Goal: Task Accomplishment & Management: Use online tool/utility

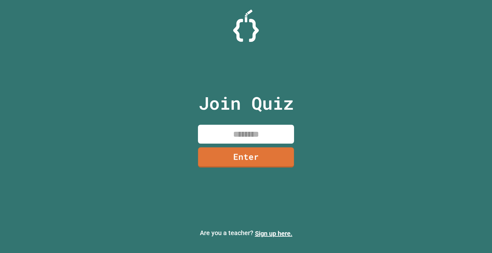
click at [233, 142] on input at bounding box center [246, 134] width 96 height 19
type input "********"
click at [229, 150] on link "Enter" at bounding box center [246, 158] width 96 height 20
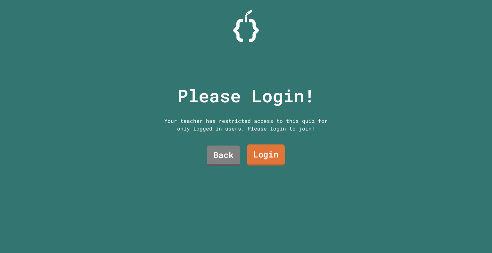
click at [260, 151] on link "Login" at bounding box center [266, 155] width 38 height 21
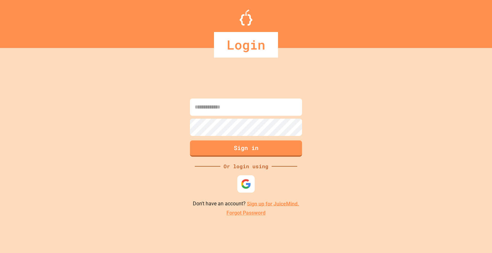
click at [248, 182] on img at bounding box center [246, 184] width 11 height 11
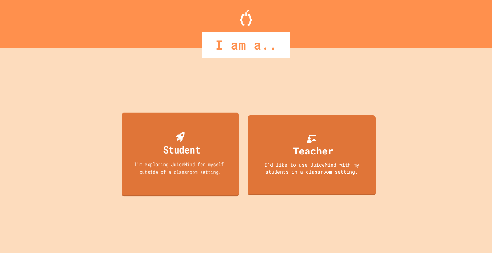
click at [174, 137] on div "Student" at bounding box center [180, 144] width 40 height 25
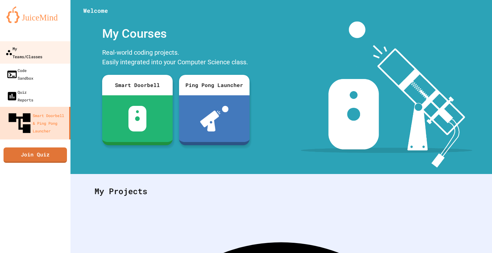
click at [26, 52] on div "My Teams/Classes" at bounding box center [23, 53] width 37 height 16
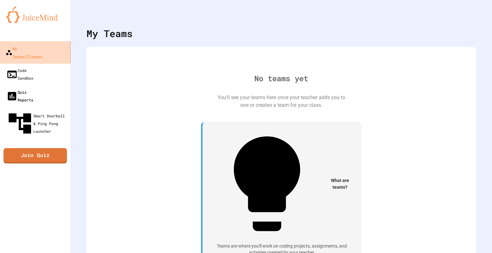
click at [6, 85] on link "Quiz Reports" at bounding box center [35, 96] width 70 height 22
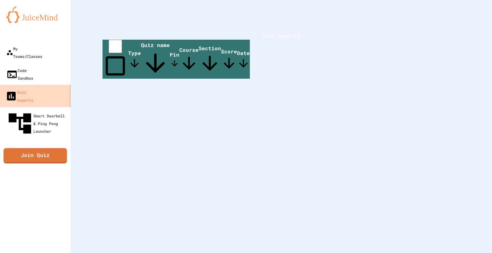
click at [5, 85] on link "Quiz Reports" at bounding box center [35, 96] width 73 height 22
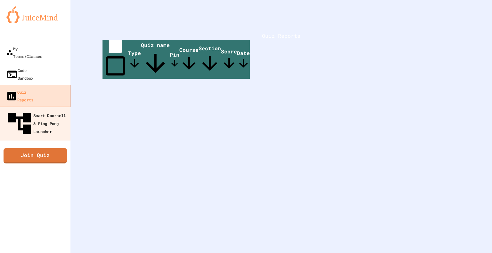
click at [30, 110] on div "Smart Doorbell & Ping Pong Launcher" at bounding box center [36, 124] width 63 height 28
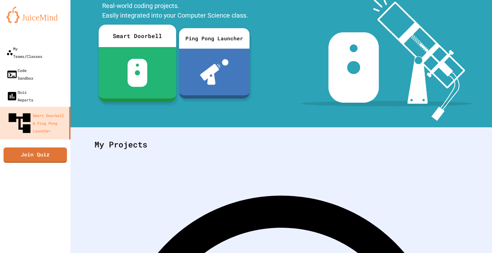
scroll to position [68, 0]
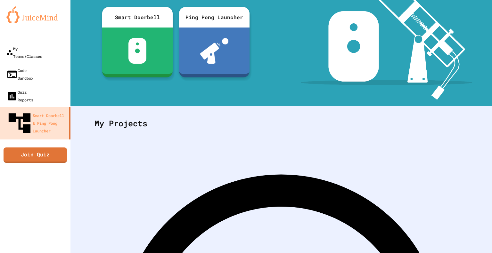
click at [22, 47] on div "My Teams/Classes" at bounding box center [24, 52] width 36 height 15
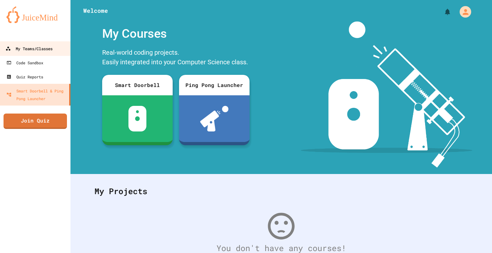
click at [53, 51] on div "My Teams/Classes" at bounding box center [28, 49] width 47 height 8
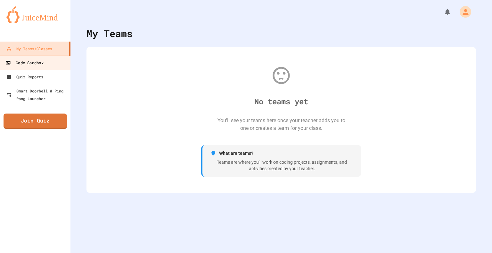
click at [45, 65] on link "Code Sandbox" at bounding box center [35, 62] width 73 height 14
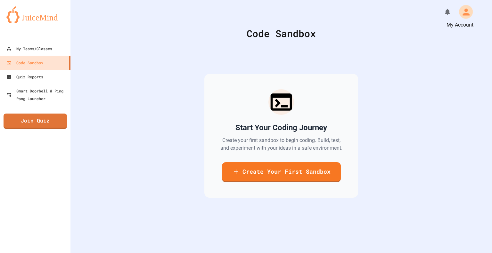
click at [460, 11] on icon "My Account" at bounding box center [465, 12] width 10 height 10
click at [44, 79] on div at bounding box center [246, 126] width 492 height 253
click at [36, 29] on div at bounding box center [35, 35] width 70 height 13
click at [34, 18] on img at bounding box center [35, 14] width 58 height 17
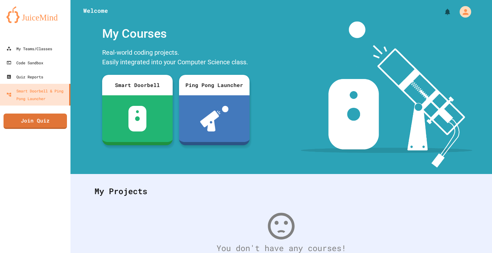
click at [34, 18] on img at bounding box center [35, 14] width 58 height 17
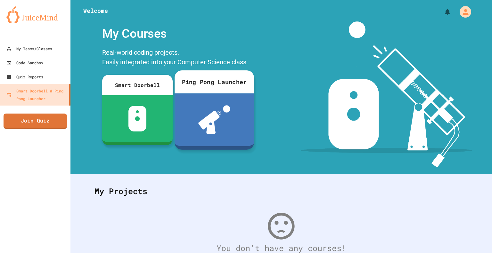
click at [198, 110] on img at bounding box center [214, 119] width 32 height 29
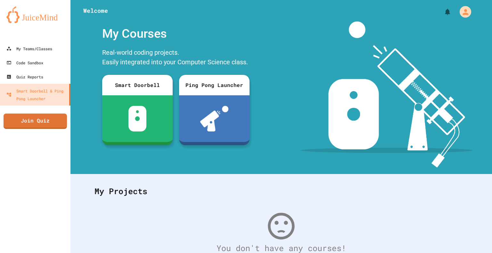
scroll to position [18, 0]
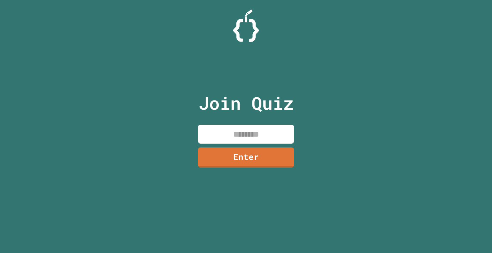
click at [221, 123] on div "Join Quiz Enter" at bounding box center [246, 126] width 108 height 221
click at [221, 135] on input at bounding box center [246, 134] width 96 height 19
type input "********"
click at [222, 142] on input "********" at bounding box center [246, 134] width 96 height 19
click at [222, 153] on link "Enter" at bounding box center [246, 156] width 88 height 21
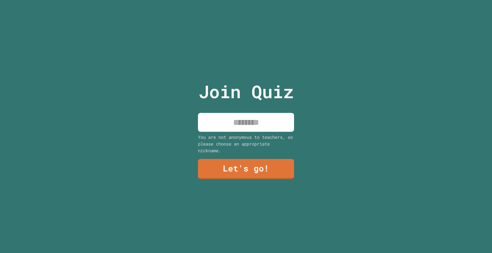
click at [242, 115] on input at bounding box center [246, 122] width 96 height 19
type input "******"
click at [226, 176] on link "Let's go!" at bounding box center [245, 168] width 89 height 21
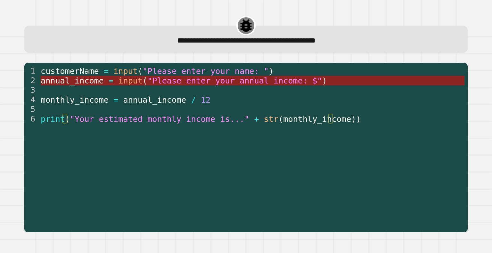
click at [274, 82] on span ""Please enter your annual income: $"" at bounding box center [234, 80] width 174 height 9
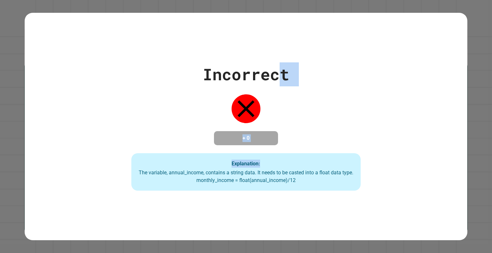
drag, startPoint x: 272, startPoint y: 84, endPoint x: 426, endPoint y: 129, distance: 160.6
click at [426, 129] on div "Incorrect + 0 Explanation: The variable, annual_income, contains a string data.…" at bounding box center [246, 126] width 442 height 129
click at [284, 103] on div "Incorrect + 0 Explanation: The variable, annual_income, contains a string data.…" at bounding box center [246, 126] width 328 height 129
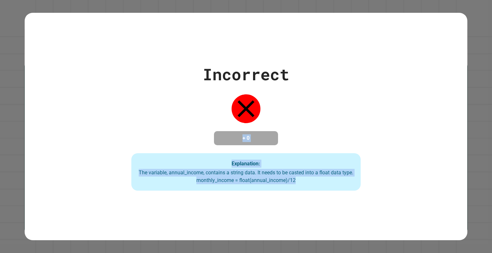
drag, startPoint x: 284, startPoint y: 103, endPoint x: 462, endPoint y: 186, distance: 195.8
click at [462, 186] on div "Incorrect + 0 Explanation: The variable, annual_income, contains a string data.…" at bounding box center [246, 126] width 442 height 129
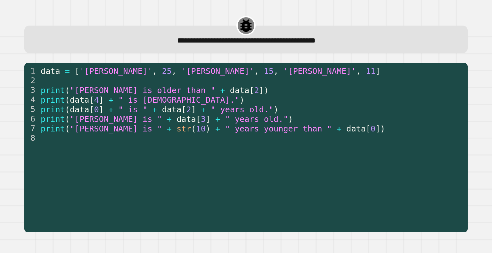
drag, startPoint x: 364, startPoint y: 168, endPoint x: 150, endPoint y: 233, distance: 223.8
click at [150, 233] on div "**********" at bounding box center [246, 131] width 472 height 243
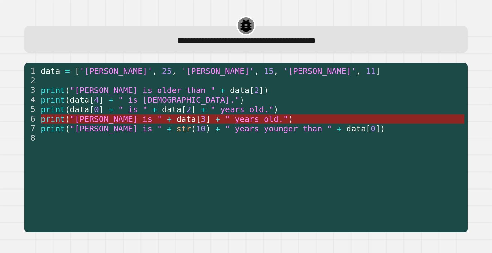
click at [225, 123] on span "" years old."" at bounding box center [256, 119] width 63 height 9
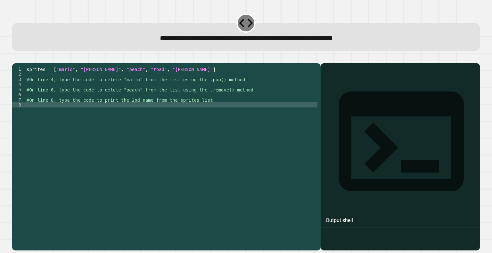
click at [189, 98] on div "sprites = [ "mario" , "luigi" , "peach" , "toad" , "bowser" ] #On line 4, type …" at bounding box center [171, 151] width 292 height 169
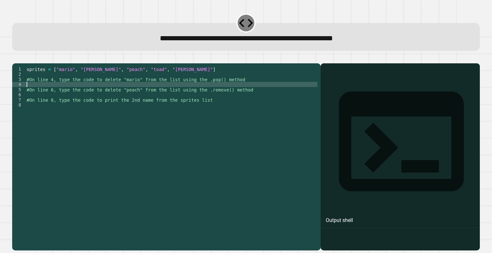
click at [194, 95] on div "sprites = [ "mario" , "luigi" , "peach" , "toad" , "bowser" ] #On line 4, type …" at bounding box center [171, 151] width 292 height 169
click at [228, 93] on div "sprites = [ "mario" , "luigi" , "peach" , "toad" , "bowser" ] #On line 4, type …" at bounding box center [171, 151] width 292 height 169
type textarea "**********"
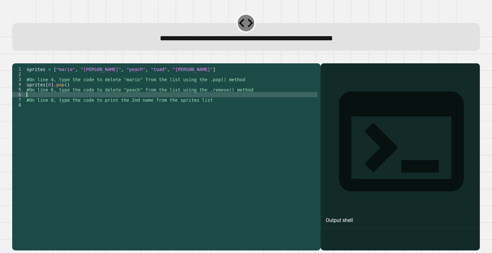
click at [109, 105] on div "sprites = [ "mario" , "luigi" , "peach" , "toad" , "bowser" ] #On line 4, type …" at bounding box center [171, 151] width 292 height 169
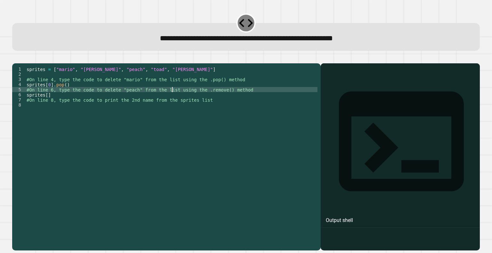
click at [173, 101] on div "sprites = [ "mario" , "luigi" , "peach" , "toad" , "bowser" ] #On line 4, type …" at bounding box center [171, 151] width 292 height 169
click at [45, 104] on div "sprites = [ "mario" , "luigi" , "peach" , "toad" , "bowser" ] #On line 4, type …" at bounding box center [171, 151] width 292 height 169
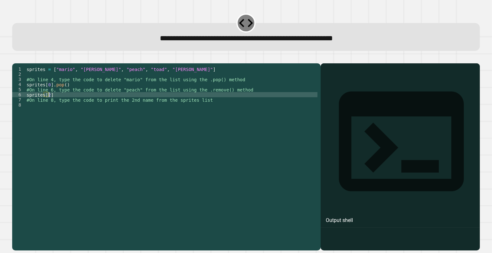
scroll to position [0, 1]
click at [63, 106] on div "sprites = [ "mario" , "luigi" , "peach" , "toad" , "bowser" ] #On line 4, type …" at bounding box center [171, 151] width 292 height 169
type textarea "**********"
click at [53, 115] on div "sprites = [ "mario" , "luigi" , "peach" , "toad" , "bowser" ] #On line 4, type …" at bounding box center [171, 151] width 292 height 169
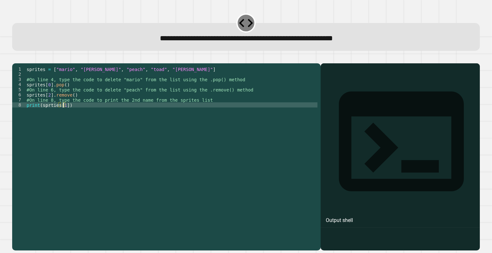
click at [49, 94] on div "sprites = [ "mario" , "luigi" , "peach" , "toad" , "bowser" ] #On line 4, type …" at bounding box center [171, 151] width 292 height 169
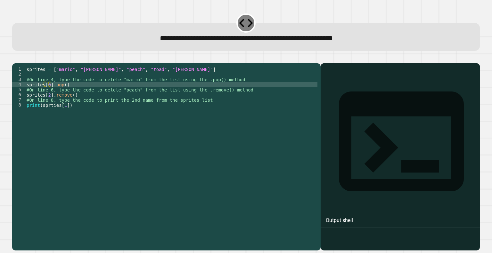
scroll to position [0, 2]
click at [52, 94] on div "sprites = [ "mario" , "luigi" , "peach" , "toad" , "bowser" ] #On line 4, type …" at bounding box center [171, 151] width 292 height 169
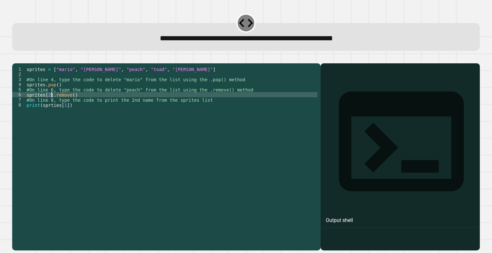
click at [52, 103] on div "sprites = [ "mario" , "luigi" , "peach" , "toad" , "bowser" ] #On line 4, type …" at bounding box center [171, 151] width 292 height 169
click at [63, 105] on div "sprites = [ "mario" , "luigi" , "peach" , "toad" , "bowser" ] #On line 4, type …" at bounding box center [171, 151] width 292 height 169
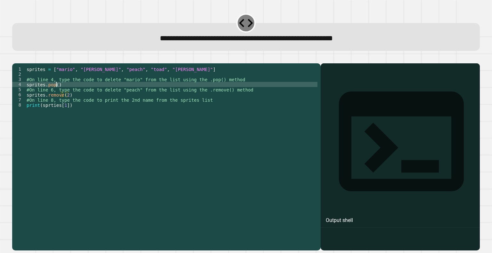
click at [56, 95] on div "sprites = [ "mario" , "luigi" , "peach" , "toad" , "bowser" ] #On line 4, type …" at bounding box center [171, 151] width 292 height 169
click at [168, 128] on div "sprites = [ "mario" , "luigi" , "peach" , "toad" , "bowser" ] #On line 4, type …" at bounding box center [171, 151] width 292 height 169
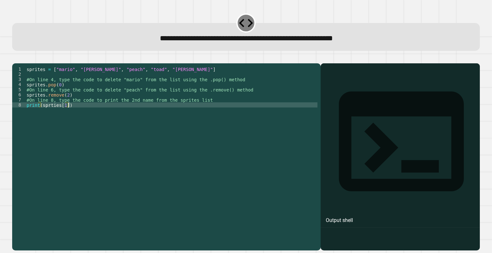
click at [168, 128] on div "sprites = [ "mario" , "luigi" , "peach" , "toad" , "bowser" ] #On line 4, type …" at bounding box center [171, 151] width 292 height 169
click at [15, 58] on button "button" at bounding box center [15, 58] width 0 height 0
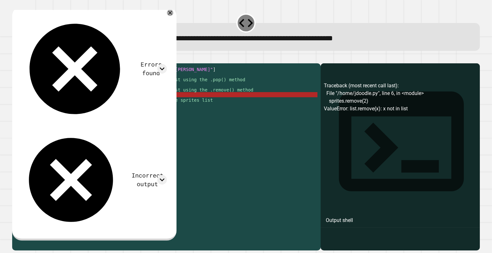
click at [69, 103] on div "sprites = [ "mario" , "luigi" , "peach" , "toad" , "bowser" ] #On line 4, type …" at bounding box center [171, 151] width 292 height 169
click at [79, 104] on div "sprites = [ "mario" , "luigi" , "peach" , "toad" , "bowser" ] #On line 4, type …" at bounding box center [171, 151] width 292 height 169
click at [65, 105] on div "sprites = [ "mario" , "luigi" , "peach" , "toad" , "bowser" ] #On line 4, type …" at bounding box center [171, 151] width 292 height 169
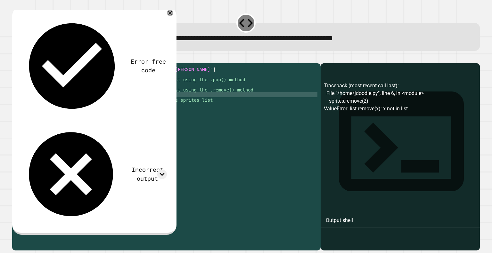
scroll to position [0, 3]
click at [15, 58] on icon "button" at bounding box center [15, 58] width 0 height 0
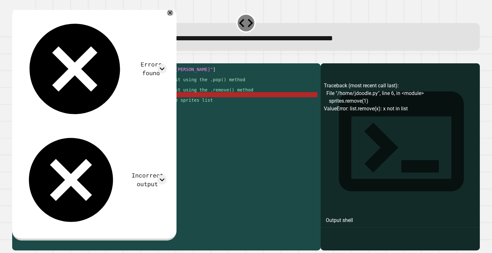
click at [65, 106] on div "sprites = [ "mario" , "luigi" , "peach" , "toad" , "bowser" ] #On line 4, type …" at bounding box center [171, 151] width 292 height 169
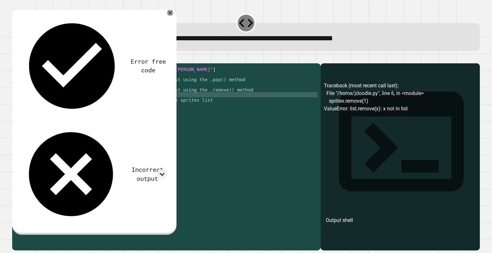
scroll to position [0, 0]
click at [15, 58] on icon "button" at bounding box center [15, 58] width 0 height 0
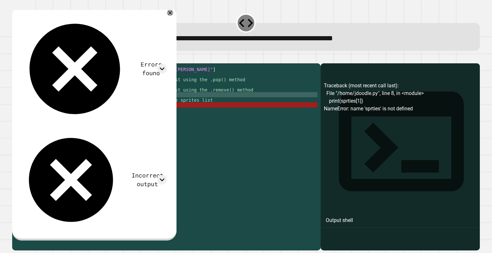
click at [41, 114] on div "sprites = [ "mario" , "luigi" , "peach" , "toad" , "bowser" ] #On line 4, type …" at bounding box center [171, 151] width 292 height 169
click at [64, 115] on div "sprites = [ "mario" , "luigi" , "peach" , "toad" , "bowser" ] #On line 4, type …" at bounding box center [171, 151] width 292 height 169
click at [163, 148] on div "sprites = [ "mario" , "luigi" , "peach" , "toad" , "bowser" ] #On line 4, type …" at bounding box center [171, 151] width 292 height 169
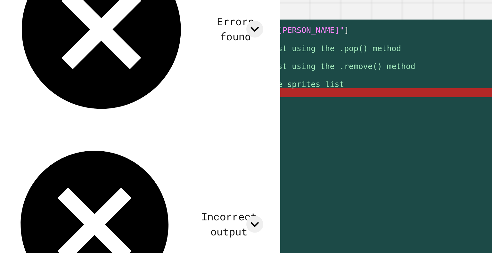
click at [54, 116] on div "sprites = [ "mario" , "luigi" , "peach" , "toad" , "bowser" ] #On line 4, type …" at bounding box center [171, 151] width 292 height 169
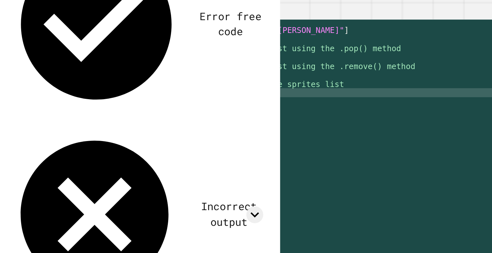
scroll to position [0, 2]
type textarea "**********"
click at [15, 58] on button "button" at bounding box center [15, 58] width 0 height 0
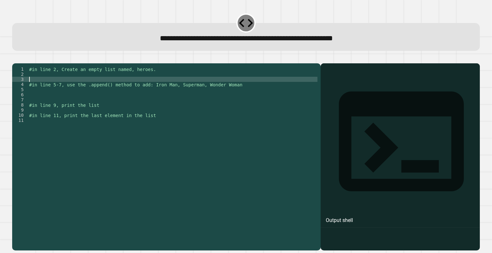
click at [106, 86] on div "#in line 2, Create an empty list named, heroes. #in line 5-7, use the .append()…" at bounding box center [172, 151] width 289 height 169
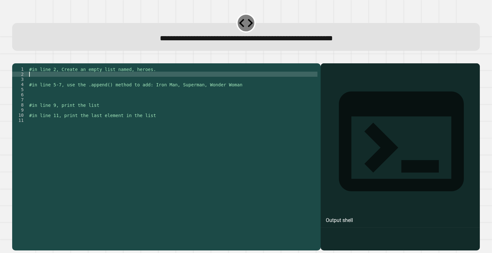
click at [108, 85] on div "#in line 2, Create an empty list named, heroes. #in line 5-7, use the .append()…" at bounding box center [172, 151] width 289 height 169
type textarea "**********"
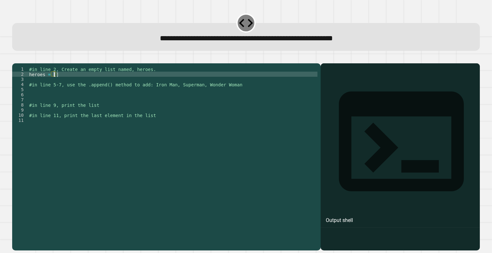
click at [77, 102] on div "#in line 2, Create an empty list named, heroes. heroes = [ ] #in line 5-7, use …" at bounding box center [172, 151] width 289 height 169
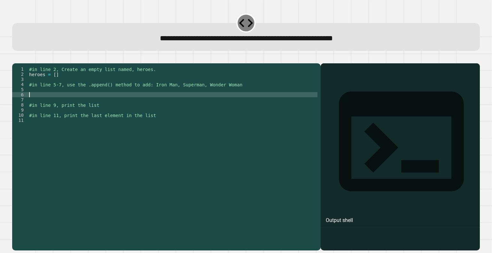
scroll to position [0, 0]
click at [71, 100] on div "#in line 2, Create an empty list named, heroes. heroes = [ ] #in line 5-7, use …" at bounding box center [172, 151] width 289 height 169
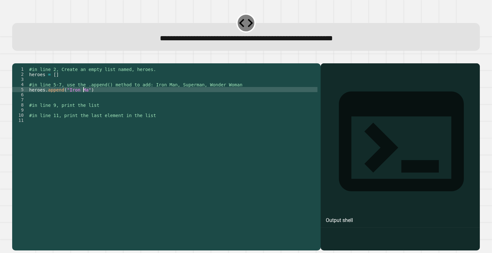
scroll to position [0, 4]
type textarea "**********"
drag, startPoint x: 94, startPoint y: 101, endPoint x: 26, endPoint y: 97, distance: 68.6
click at [26, 97] on div "**********" at bounding box center [164, 146] width 305 height 159
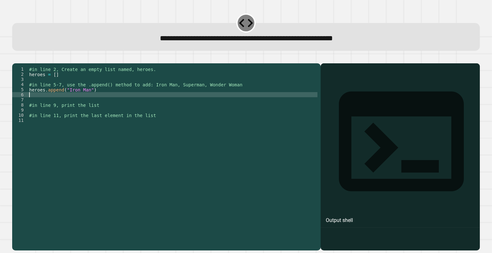
click at [33, 103] on div "#in line 2, Create an empty list named, heroes. heroes = [ ] #in line 5-7, use …" at bounding box center [172, 151] width 289 height 169
paste textarea "**********"
type textarea "**********"
click at [34, 110] on div "#in line 2, Create an empty list named, heroes. heroes = [ ] #in line 5-7, use …" at bounding box center [172, 151] width 289 height 169
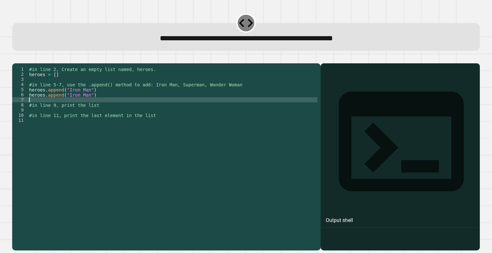
paste textarea "**********"
drag, startPoint x: 66, startPoint y: 104, endPoint x: 85, endPoint y: 104, distance: 19.5
click at [85, 104] on div "#in line 2, Create an empty list named, heroes. heroes = [ ] #in line 5-7, use …" at bounding box center [172, 151] width 289 height 169
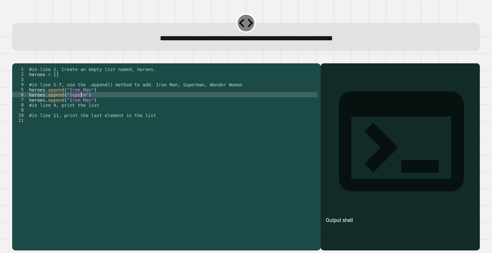
scroll to position [0, 4]
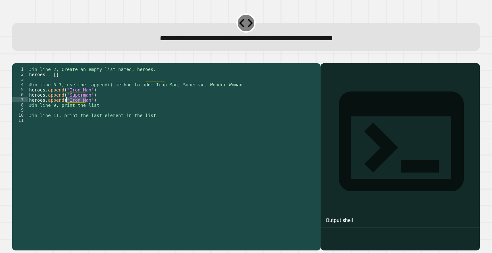
drag, startPoint x: 85, startPoint y: 109, endPoint x: 66, endPoint y: 109, distance: 19.2
click at [66, 109] on div "#in line 2, Create an empty list named, heroes. heroes = [ ] #in line 5-7, use …" at bounding box center [172, 151] width 289 height 169
type textarea "**********"
click at [54, 121] on div "#in line 2, Create an empty list named, heroes. heroes = [ ] #in line 5-7, use …" at bounding box center [172, 151] width 289 height 169
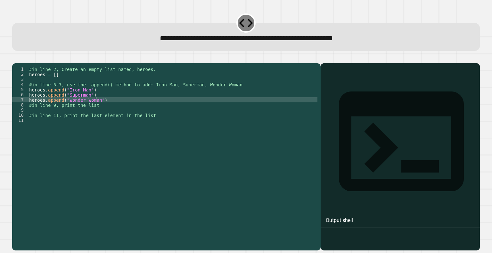
scroll to position [0, 0]
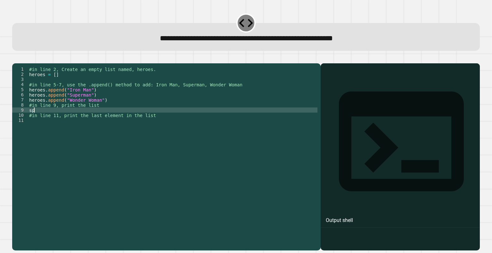
type textarea "*"
type textarea "**********"
click at [50, 132] on div "#in line 2, Create an empty list named, heroes. heroes = [ ] #in line 5-7, use …" at bounding box center [172, 151] width 289 height 169
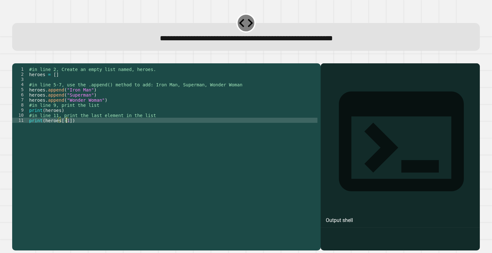
scroll to position [0, 3]
click at [118, 135] on div "#in line 2, Create an empty list named, heroes. heroes = [ ] #in line 5-7, use …" at bounding box center [172, 151] width 289 height 169
type textarea "**********"
click at [15, 58] on icon "button" at bounding box center [15, 58] width 0 height 0
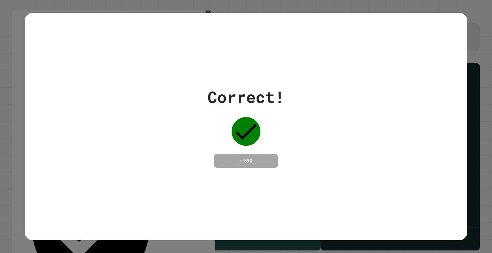
click at [0, 171] on div "Correct! + 590" at bounding box center [246, 126] width 492 height 253
click at [3, 120] on div "Correct! + 590" at bounding box center [246, 126] width 492 height 253
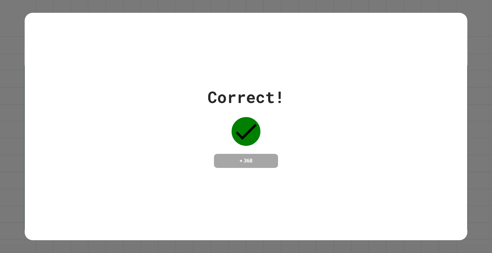
click at [70, 149] on div "Correct! + 368" at bounding box center [246, 126] width 442 height 83
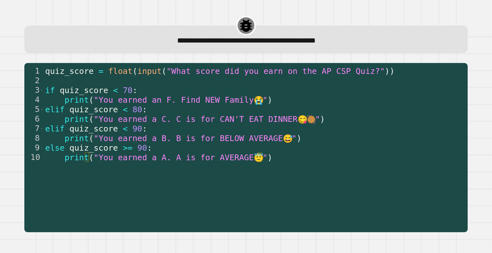
click at [111, 174] on div "quiz_score = float ( input ( "What score did you earn on the AP CSP Quiz?" )) i…" at bounding box center [254, 147] width 420 height 163
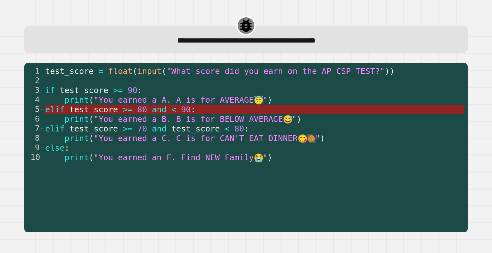
click at [91, 109] on span "test_score" at bounding box center [93, 109] width 48 height 9
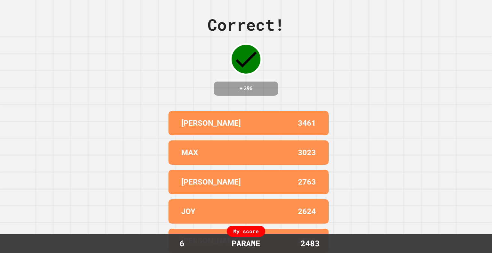
scroll to position [0, 0]
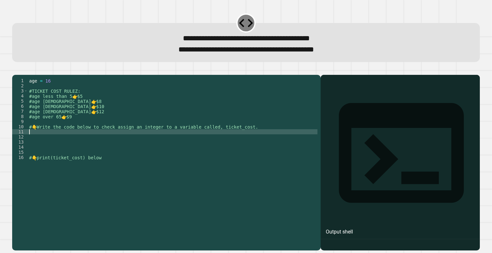
click at [47, 142] on div "age = 16 #TICKET COST RULEZ: #age less than 5 👉 $5 #age 5 to 13 👉 $8 #age 14 to…" at bounding box center [172, 155] width 289 height 154
type textarea "**********"
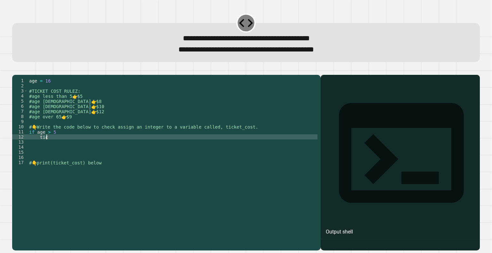
scroll to position [0, 0]
type textarea "*"
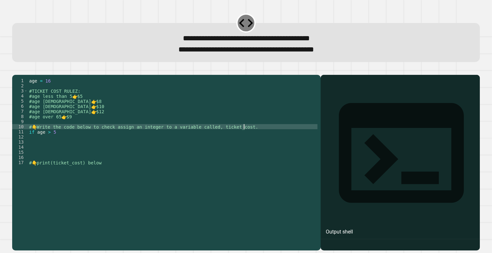
click at [280, 136] on div "age = 16 #TICKET COST RULEZ: #age less than 5 👉 $5 #age 5 to 13 👉 $8 #age 14 to…" at bounding box center [172, 155] width 289 height 154
type textarea "**********"
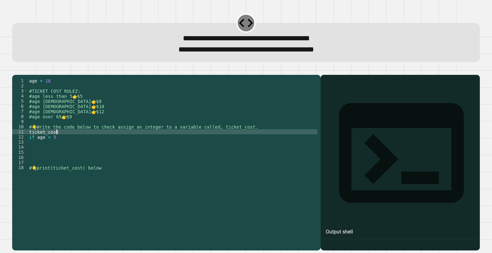
scroll to position [0, 0]
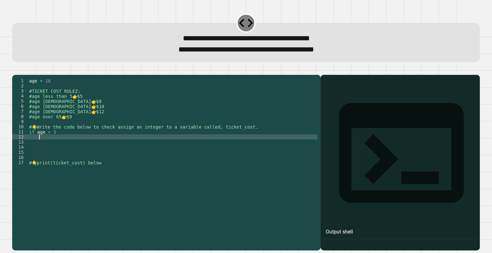
click at [126, 146] on div "age = 16 #TICKET COST RULEZ: #age less than 5 👉 $5 #age 5 to 13 👉 $8 #age 14 to…" at bounding box center [172, 155] width 289 height 154
drag, startPoint x: 126, startPoint y: 143, endPoint x: 28, endPoint y: 142, distance: 98.3
click at [28, 142] on div "**********" at bounding box center [164, 149] width 305 height 143
type textarea "**********"
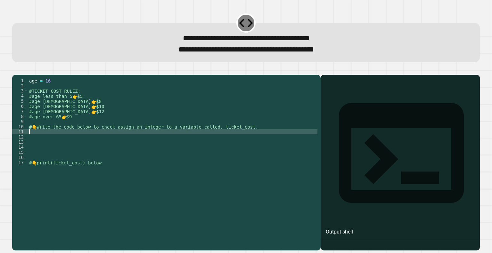
click at [107, 104] on div "age = 16 #TICKET COST RULEZ: #age less than 5 👉 $5 #age 5 to 13 👉 $8 #age 14 to…" at bounding box center [172, 155] width 289 height 154
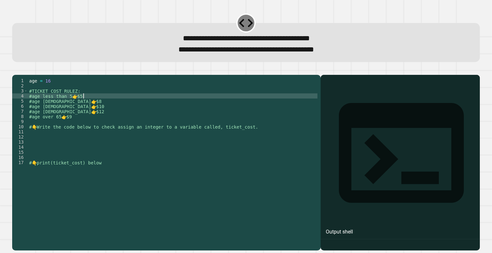
type textarea "**********"
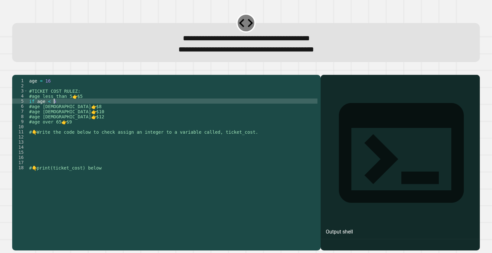
type textarea "**********"
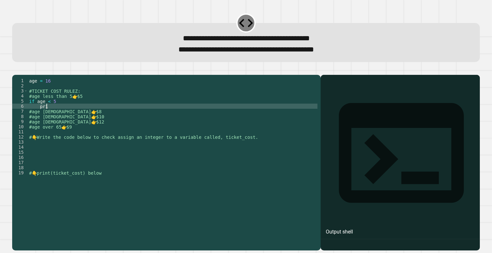
scroll to position [0, 0]
type textarea "*"
type textarea "**********"
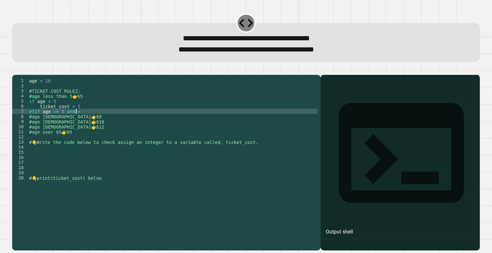
scroll to position [0, 3]
type textarea "**********"
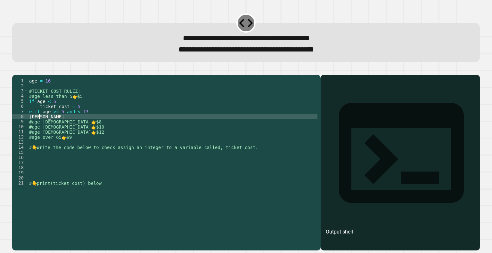
scroll to position [0, 0]
type textarea "*"
type textarea "**********"
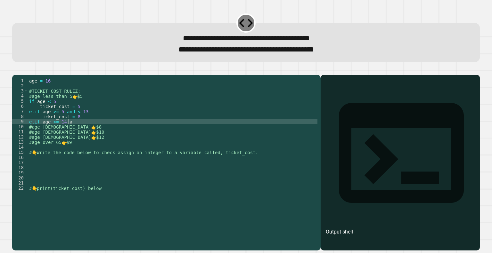
scroll to position [0, 2]
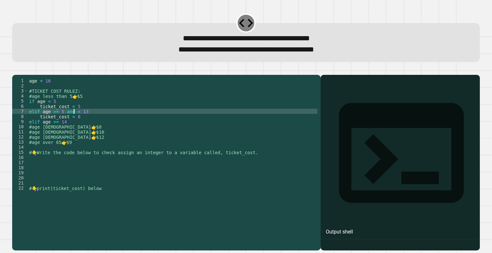
click at [73, 121] on div "age = 16 #TICKET COST RULEZ: #age less than 5 👉 $5 if age < 5 ticket_cost = 5 e…" at bounding box center [172, 155] width 289 height 154
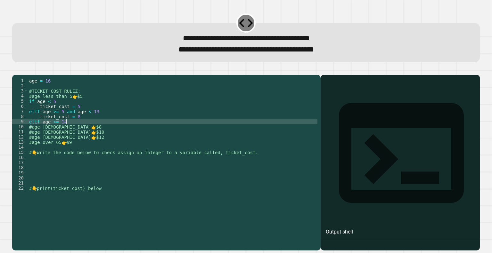
click at [68, 132] on div "age = 16 #TICKET COST RULEZ: #age less than 5 👉 $5 if age < 5 ticket_cost = 5 e…" at bounding box center [172, 155] width 289 height 154
type textarea "**********"
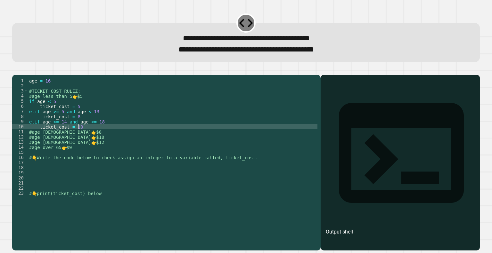
scroll to position [0, 3]
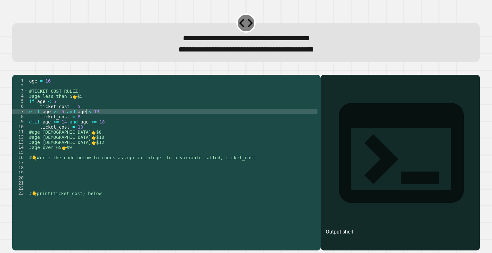
click at [85, 122] on div "age = 16 #TICKET COST RULEZ: #age less than 5 👉 $5 if age < 5 ticket_cost = 5 e…" at bounding box center [172, 155] width 289 height 154
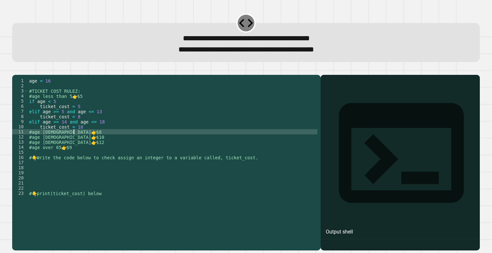
click at [92, 142] on div "age = 16 #TICKET COST RULEZ: #age less than 5 👉 $5 if age < 5 ticket_cost = 5 e…" at bounding box center [172, 155] width 289 height 154
click at [95, 137] on div "age = 16 #TICKET COST RULEZ: #age less than 5 👉 $5 if age < 5 ticket_cost = 5 e…" at bounding box center [172, 155] width 289 height 154
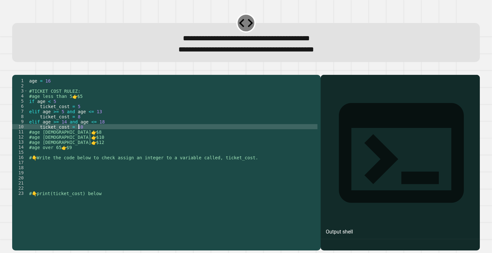
type textarea "**********"
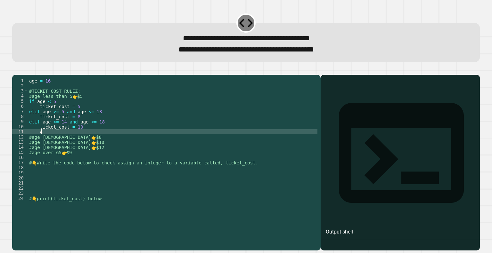
scroll to position [0, 0]
type textarea "*"
type textarea "**********"
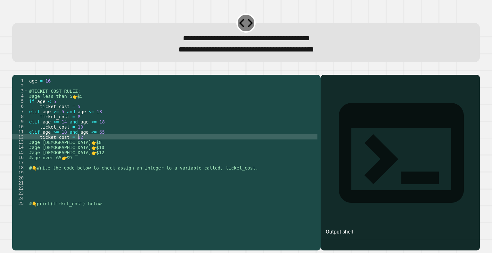
scroll to position [0, 3]
type textarea "**********"
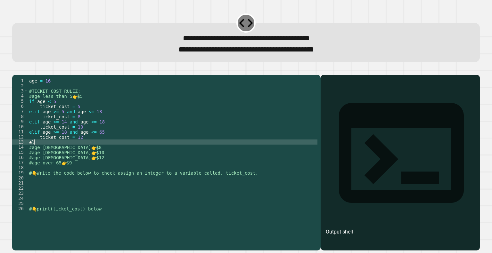
scroll to position [0, 0]
click at [102, 142] on div "age = 16 #TICKET COST RULEZ: #age less than 5 👉 $5 if age < 5 ticket_cost = 5 e…" at bounding box center [172, 155] width 289 height 154
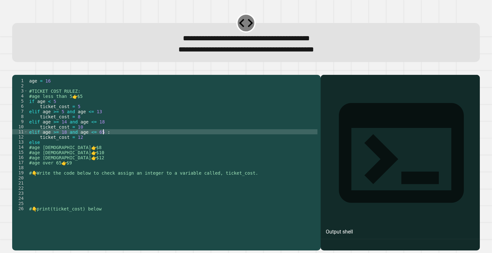
scroll to position [0, 5]
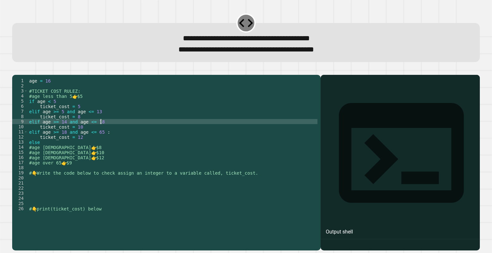
click at [106, 133] on div "age = 16 #TICKET COST RULEZ: #age less than 5 👉 $5 if age < 5 ticket_cost = 5 e…" at bounding box center [172, 155] width 289 height 154
click at [100, 118] on div "age = 16 #TICKET COST RULEZ: #age less than 5 👉 $5 if age < 5 ticket_cost = 5 e…" at bounding box center [172, 155] width 289 height 154
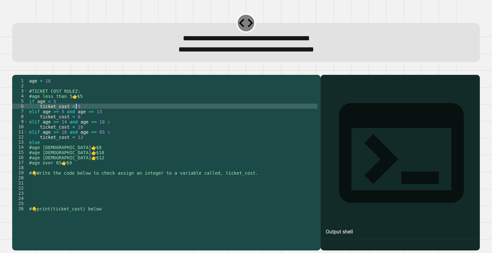
scroll to position [0, 3]
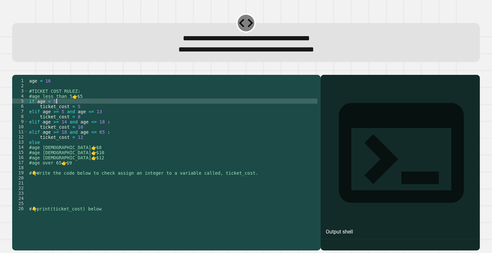
click at [105, 111] on div "age = 16 #TICKET COST RULEZ: #age less than 5 👉 $5 if age < 5 ticket_cost = 5 e…" at bounding box center [172, 155] width 289 height 154
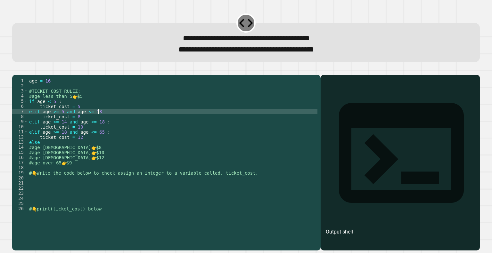
click at [101, 122] on div "age = 16 #TICKET COST RULEZ: #age less than 5 👉 $5 if age < 5 : ticket_cost = 5…" at bounding box center [172, 155] width 289 height 154
click at [88, 121] on div "age = 16 #TICKET COST RULEZ: #age less than 5 👉 $5 if age < 5 : ticket_cost = 5…" at bounding box center [172, 155] width 289 height 154
click at [95, 124] on div "age = 16 #TICKET COST RULEZ: #age less than 5 👉 $5 if age < 5 : ticket_cost = 5…" at bounding box center [172, 155] width 289 height 154
click at [86, 152] on div "age = 16 #TICKET COST RULEZ: #age less than 5 👉 $5 if age < 5 : ticket_cost = 5…" at bounding box center [172, 155] width 289 height 154
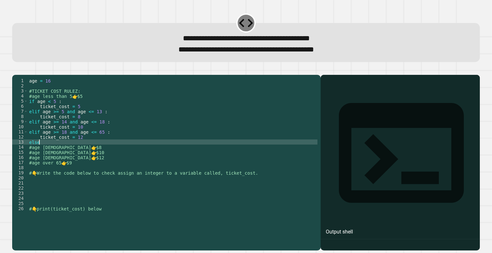
type textarea "****"
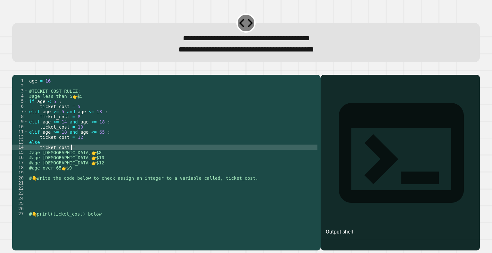
scroll to position [0, 3]
click at [73, 156] on div "age = 16 #TICKET COST RULEZ: #age less than 5 👉 $5 if age < 5 : ticket_cost = 5…" at bounding box center [172, 155] width 289 height 154
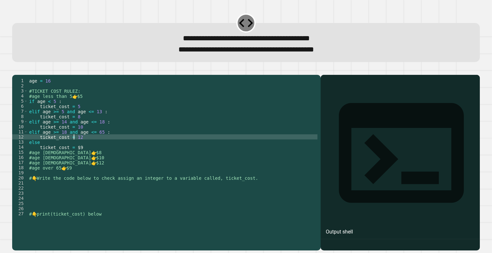
click at [75, 147] on div "age = 16 #TICKET COST RULEZ: #age less than 5 👉 $5 if age < 5 : ticket_cost = 5…" at bounding box center [172, 155] width 289 height 154
click at [75, 157] on div "age = 16 #TICKET COST RULEZ: #age less than 5 👉 $5 if age < 5 : ticket_cost = 5…" at bounding box center [172, 155] width 289 height 154
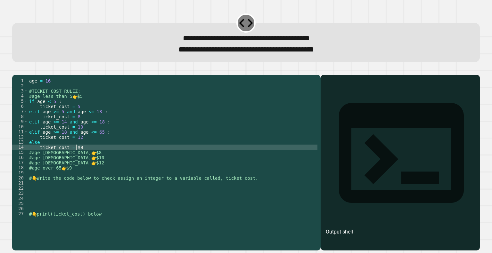
type textarea "**********"
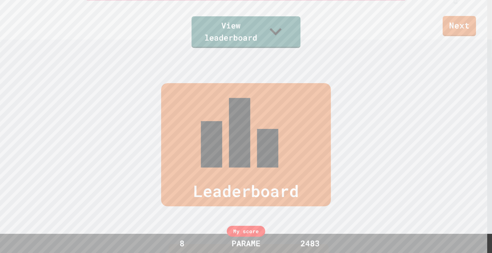
scroll to position [266, 0]
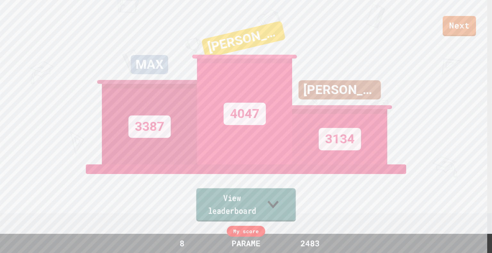
click at [252, 207] on link "View leaderboard" at bounding box center [246, 205] width 100 height 33
